Goal: Information Seeking & Learning: Check status

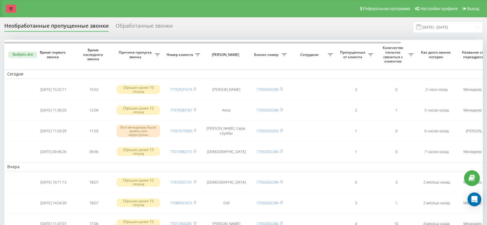
click at [14, 7] on link at bounding box center [11, 9] width 10 height 8
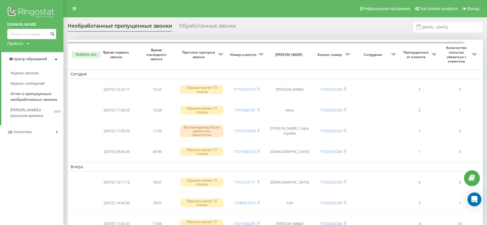
drag, startPoint x: 46, startPoint y: 134, endPoint x: 43, endPoint y: 128, distance: 6.1
click at [45, 134] on link "Аналитика" at bounding box center [31, 132] width 63 height 14
click at [35, 93] on span "Сотрудники в реальном времени" at bounding box center [32, 90] width 44 height 12
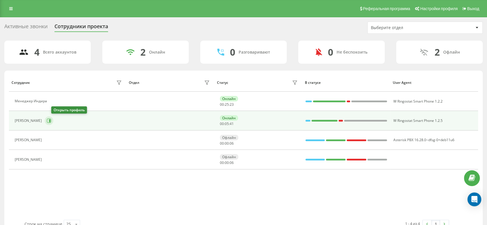
click at [50, 120] on icon at bounding box center [49, 120] width 1 height 3
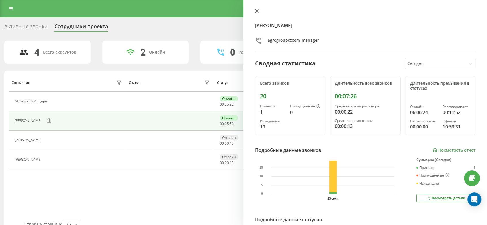
click at [257, 10] on icon at bounding box center [257, 11] width 4 height 4
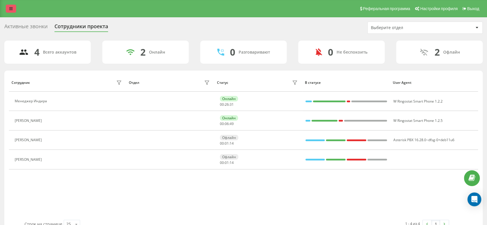
click at [12, 8] on icon at bounding box center [10, 9] width 3 height 4
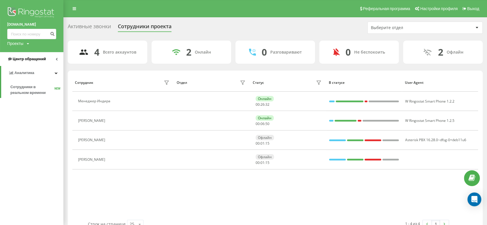
click at [38, 57] on span "Центр обращений" at bounding box center [29, 59] width 33 height 4
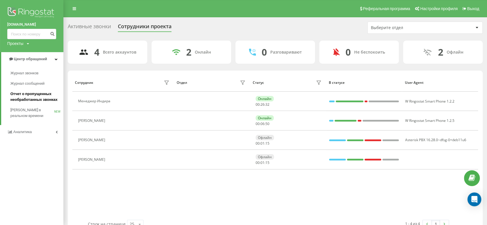
drag, startPoint x: 37, startPoint y: 98, endPoint x: 43, endPoint y: 97, distance: 6.8
click at [37, 98] on span "Отчет о пропущенных необработанных звонках" at bounding box center [35, 97] width 50 height 12
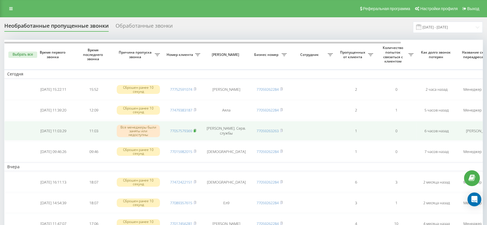
click at [195, 132] on span at bounding box center [194, 130] width 3 height 5
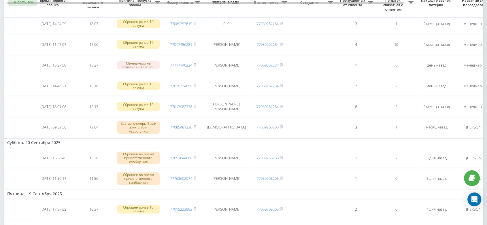
scroll to position [192, 0]
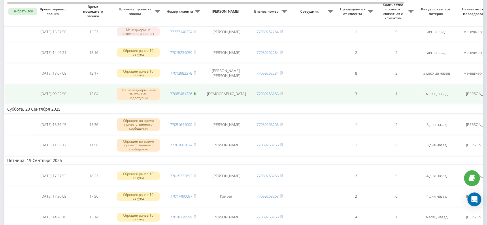
click at [196, 92] on icon at bounding box center [194, 93] width 3 height 3
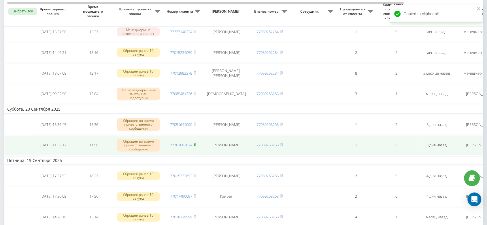
click at [195, 144] on rect at bounding box center [194, 145] width 2 height 3
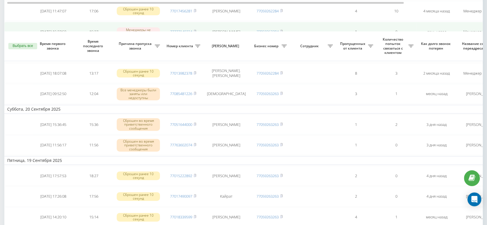
scroll to position [256, 0]
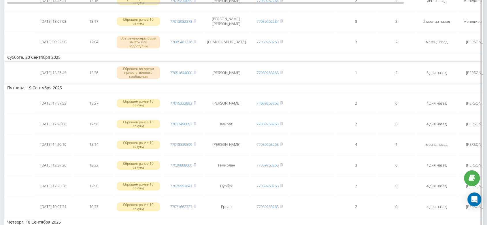
scroll to position [256, 0]
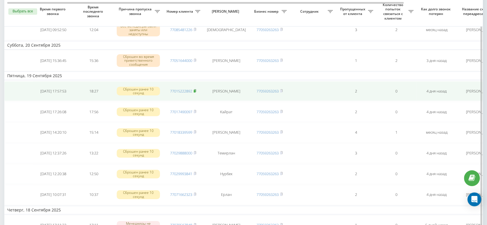
click at [195, 90] on rect at bounding box center [194, 91] width 2 height 3
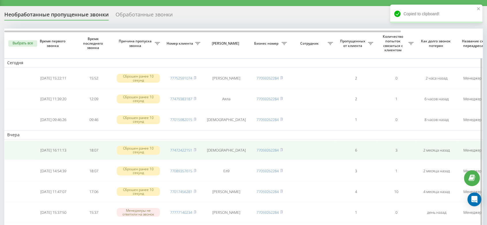
scroll to position [0, 0]
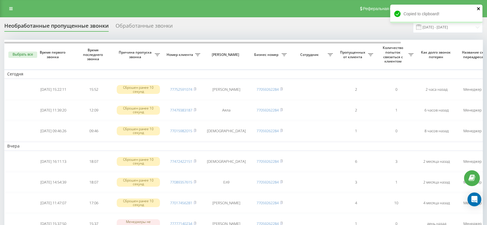
click at [477, 10] on icon "close" at bounding box center [478, 8] width 3 height 3
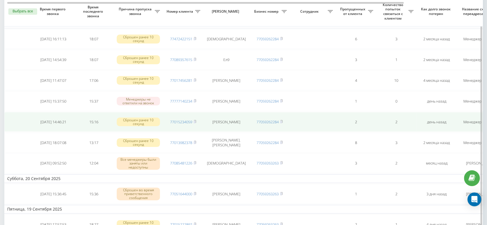
scroll to position [128, 0]
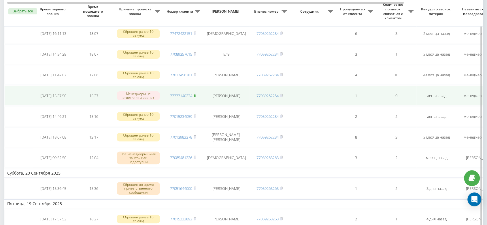
click at [196, 94] on icon at bounding box center [195, 95] width 2 height 3
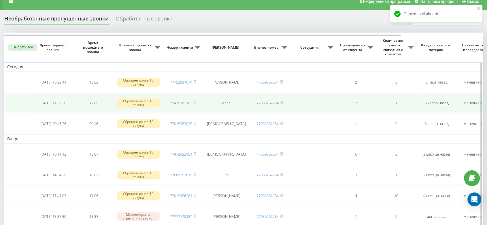
scroll to position [0, 0]
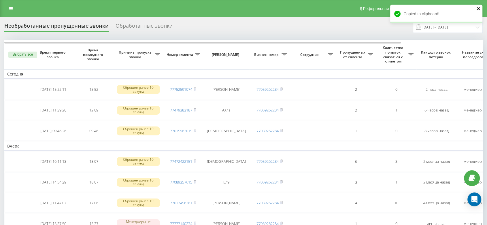
click at [478, 9] on icon "close" at bounding box center [478, 8] width 3 height 3
